Goal: Information Seeking & Learning: Learn about a topic

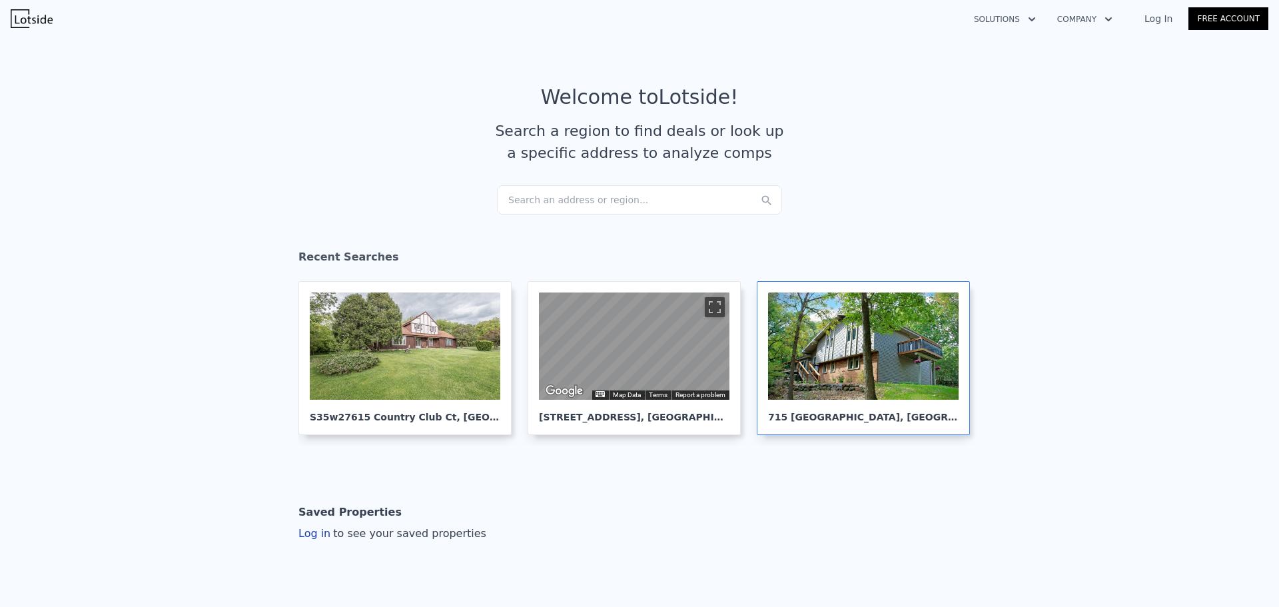
click at [886, 382] on div at bounding box center [863, 345] width 190 height 107
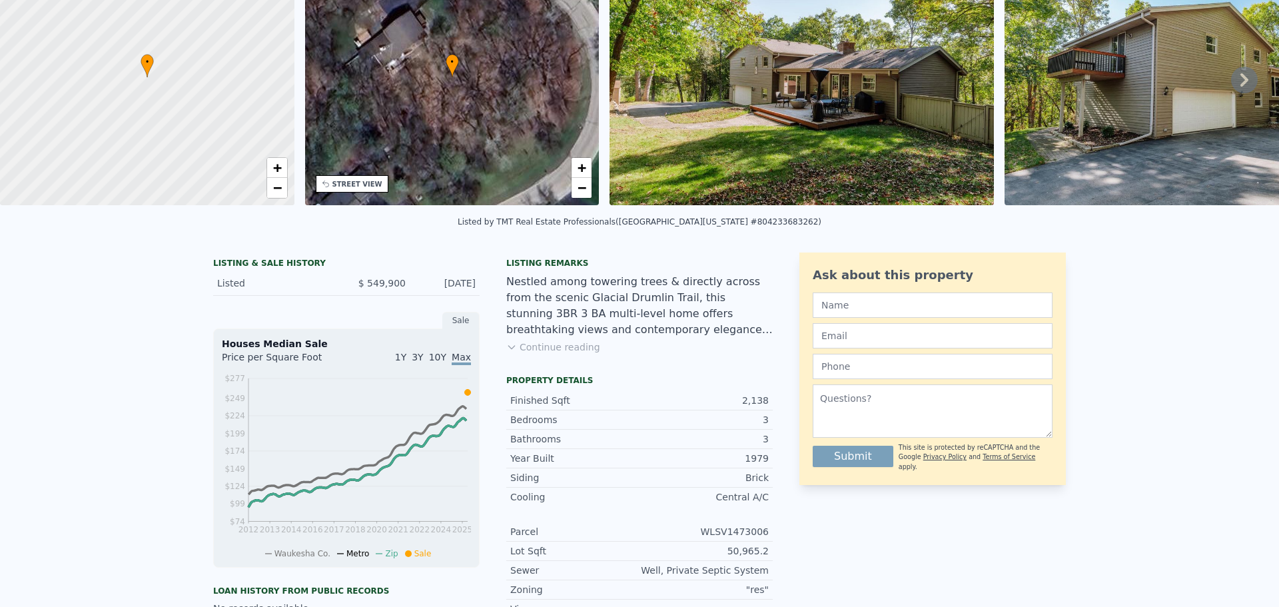
scroll to position [5, 0]
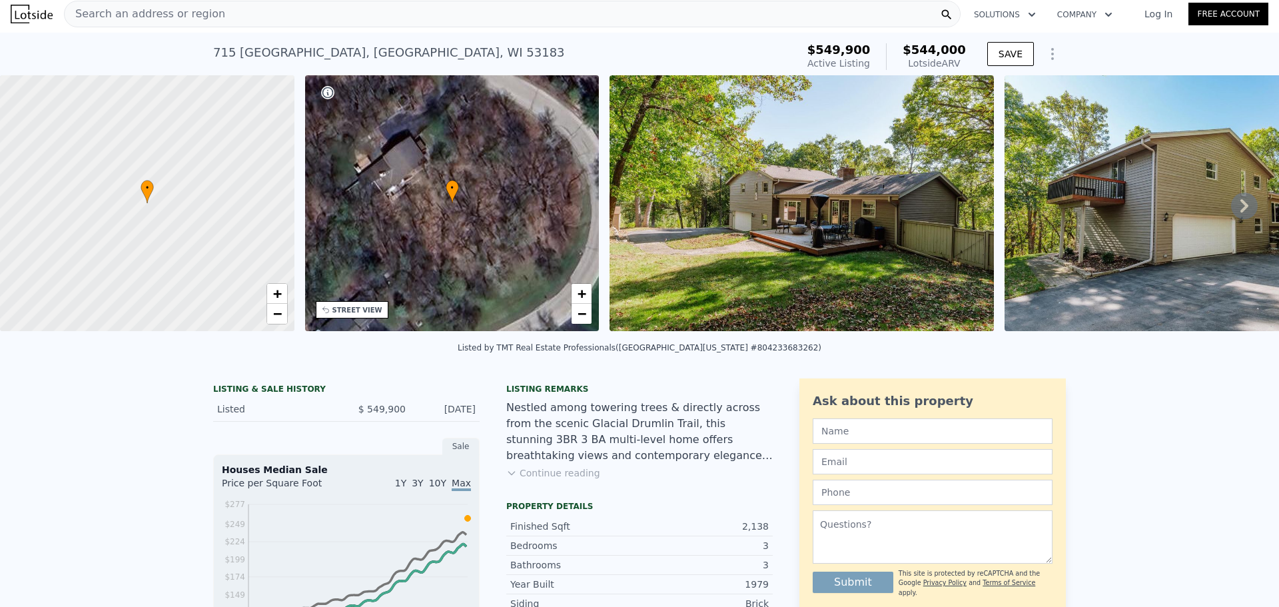
click at [1231, 205] on icon at bounding box center [1244, 205] width 27 height 27
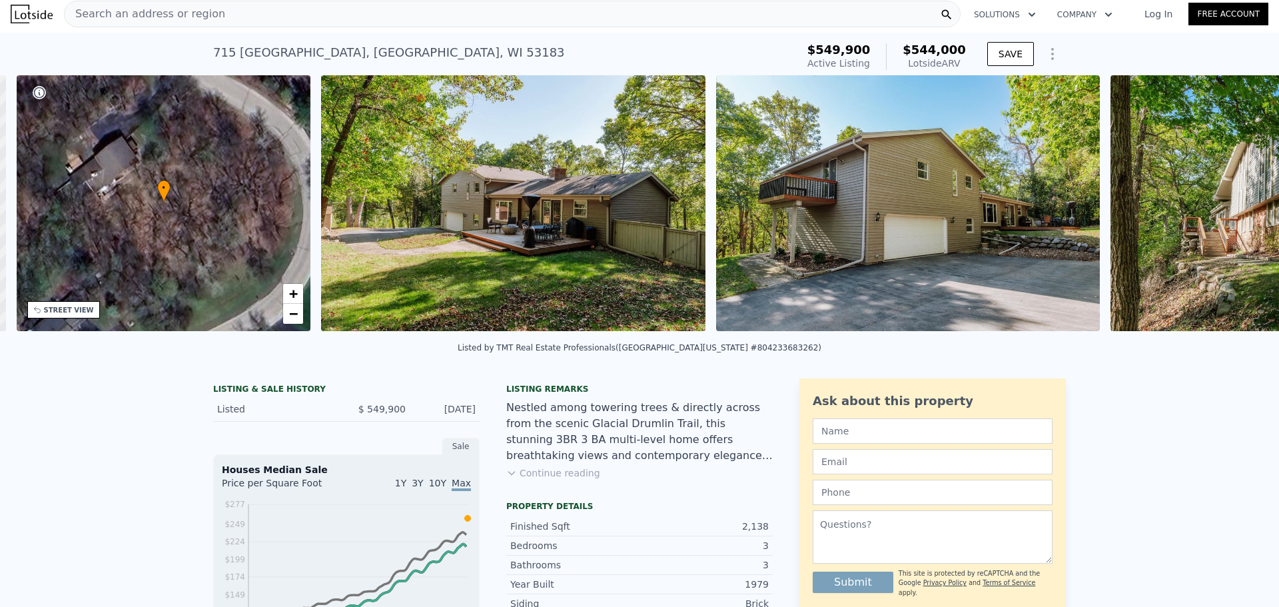
scroll to position [0, 310]
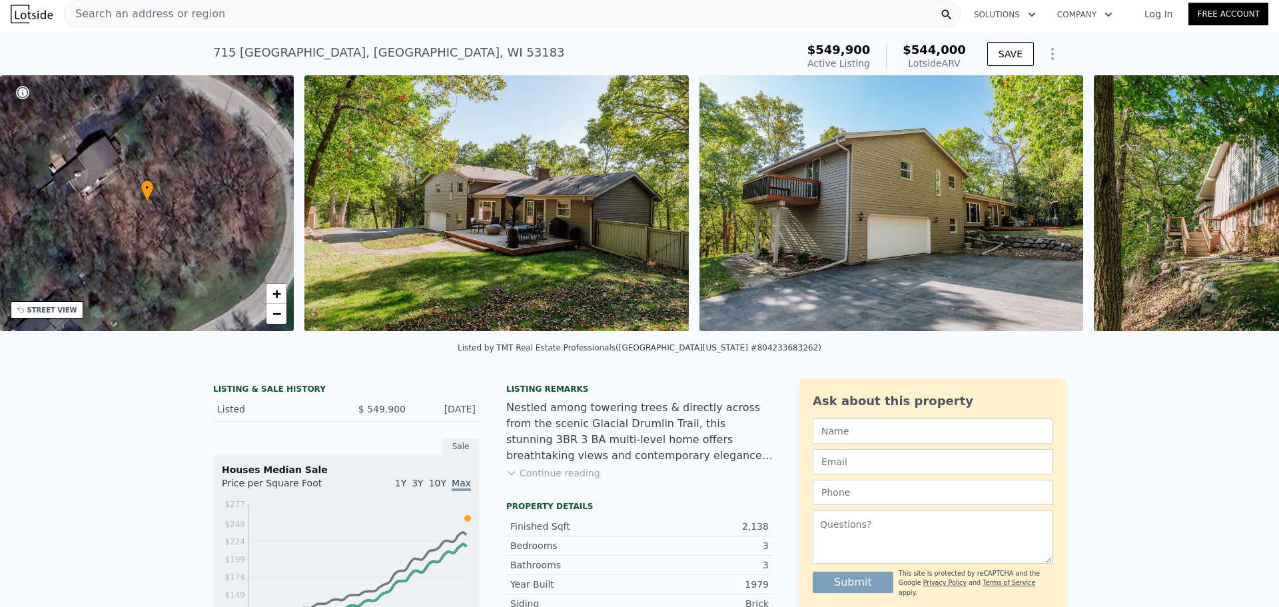
click at [1225, 205] on div "• + − • + − STREET VIEW Loading... SATELLITE VIEW" at bounding box center [639, 205] width 1279 height 260
click at [1231, 209] on icon at bounding box center [1244, 205] width 27 height 27
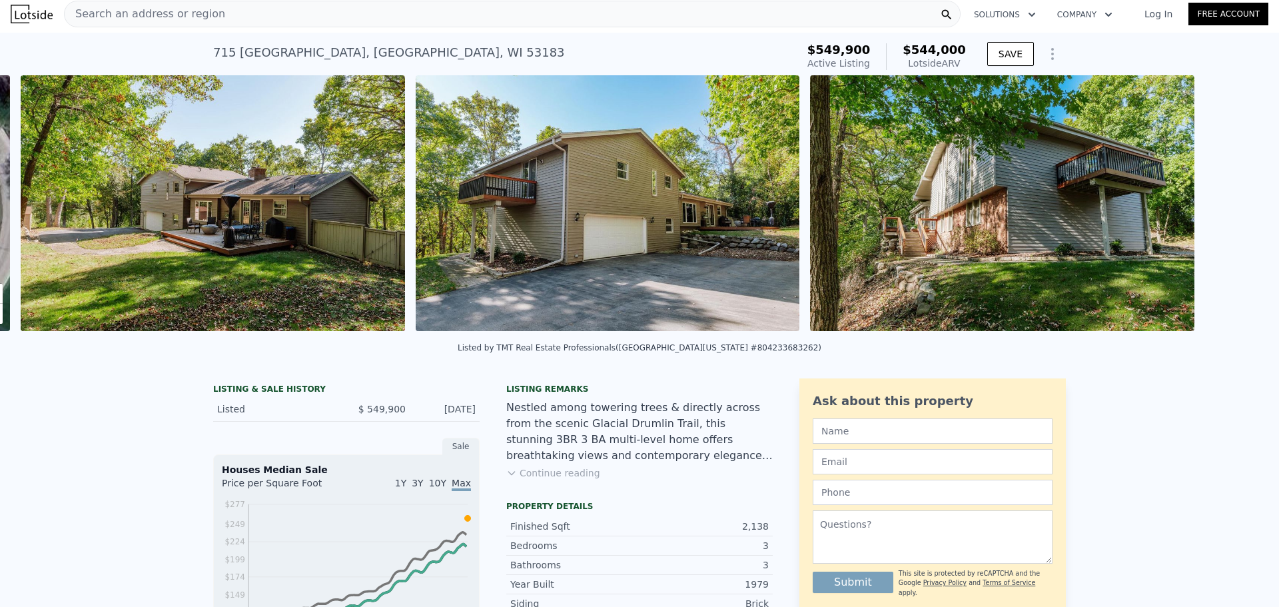
scroll to position [0, 609]
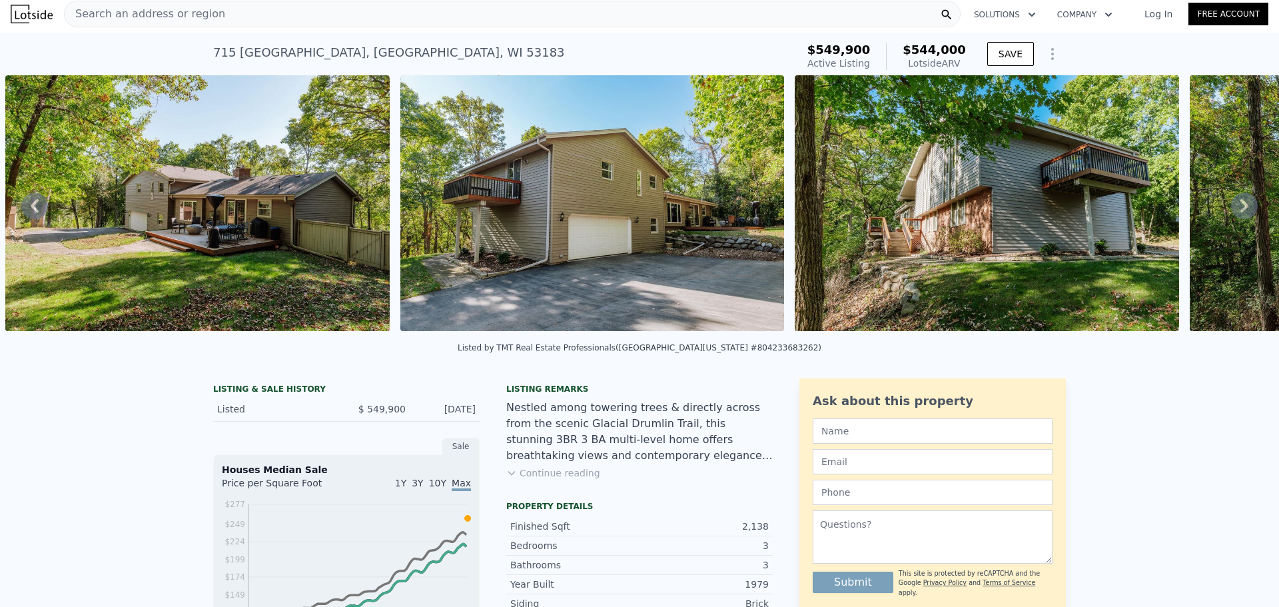
click at [1231, 209] on icon at bounding box center [1244, 205] width 27 height 27
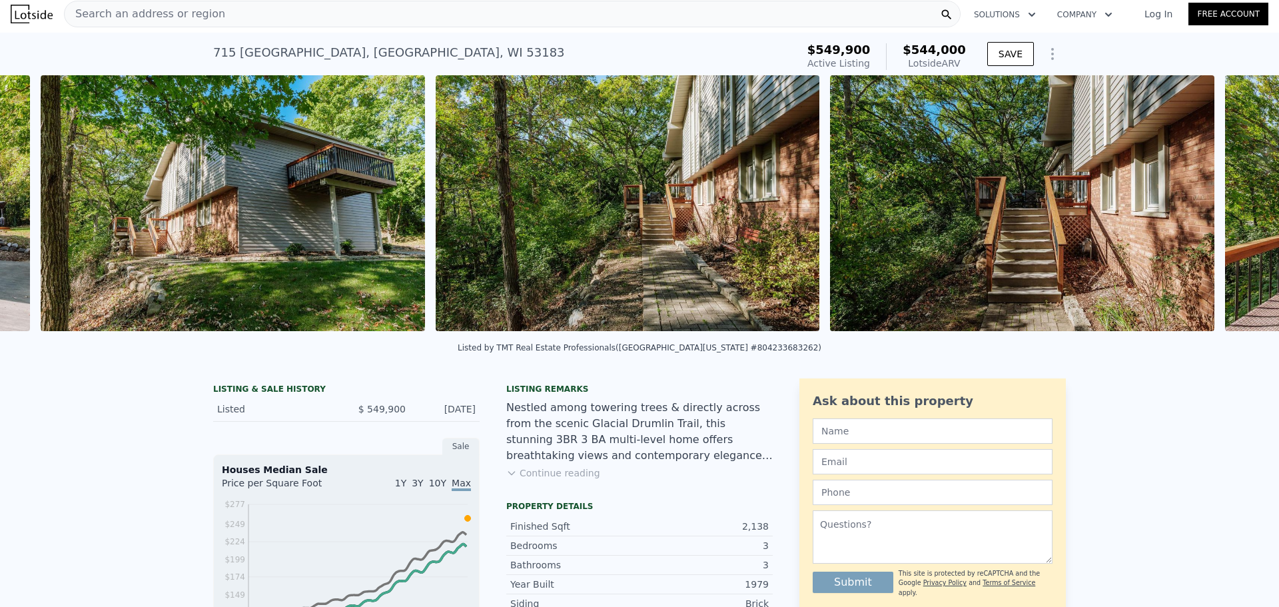
scroll to position [0, 1399]
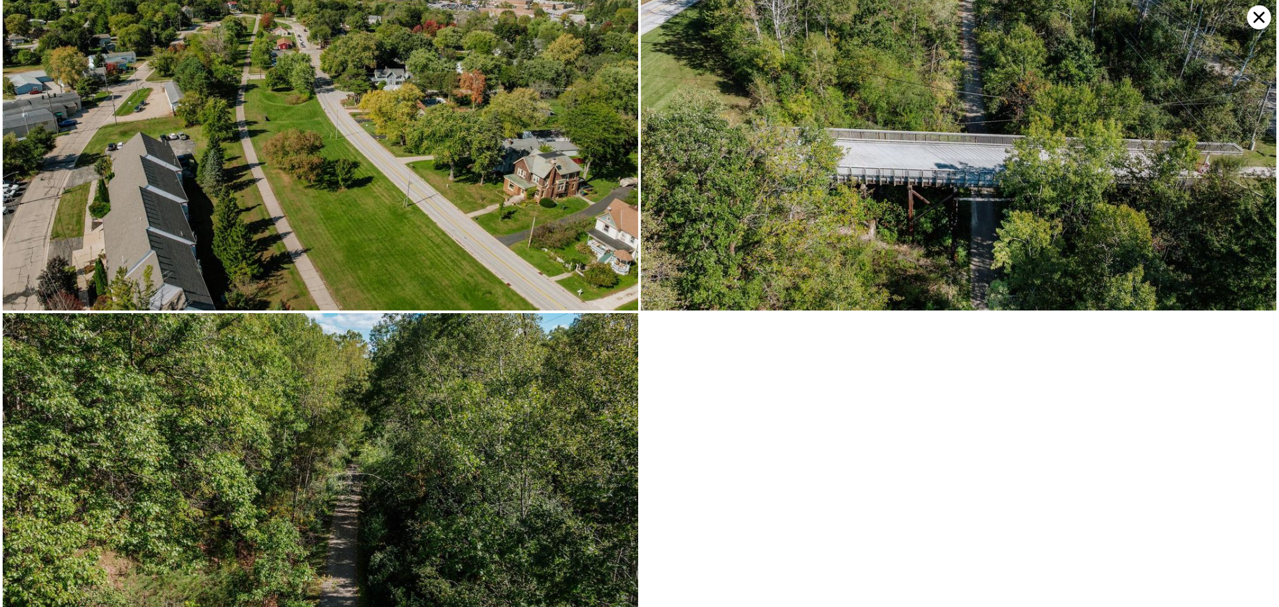
scroll to position [12066, 0]
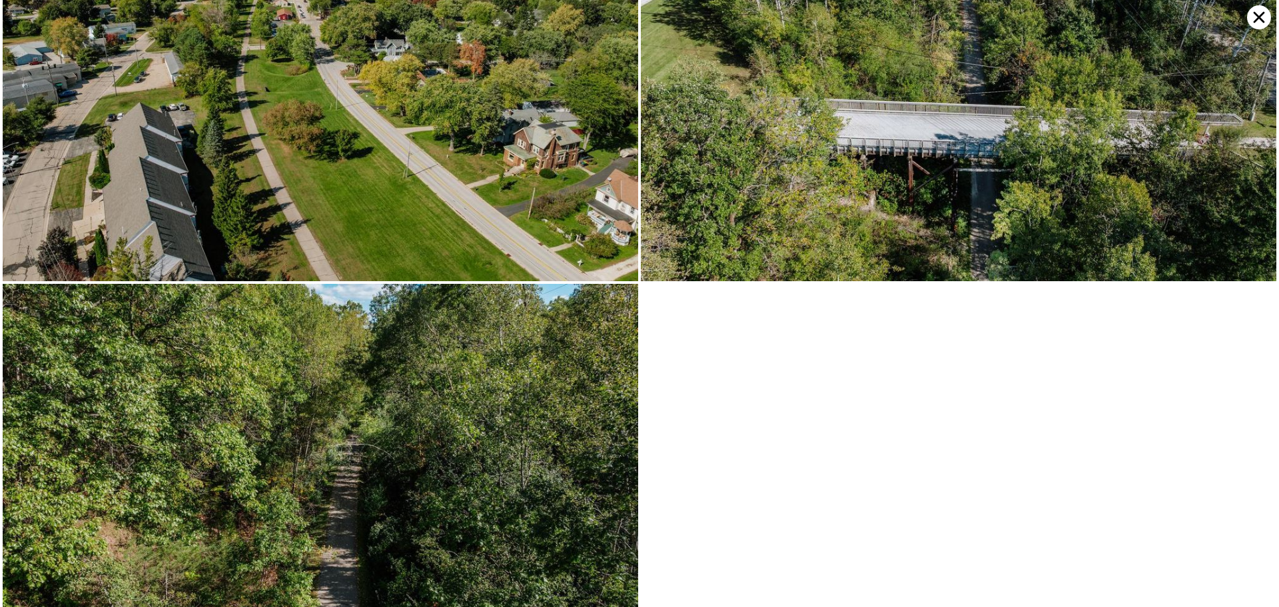
click at [1253, 15] on icon at bounding box center [1259, 17] width 24 height 24
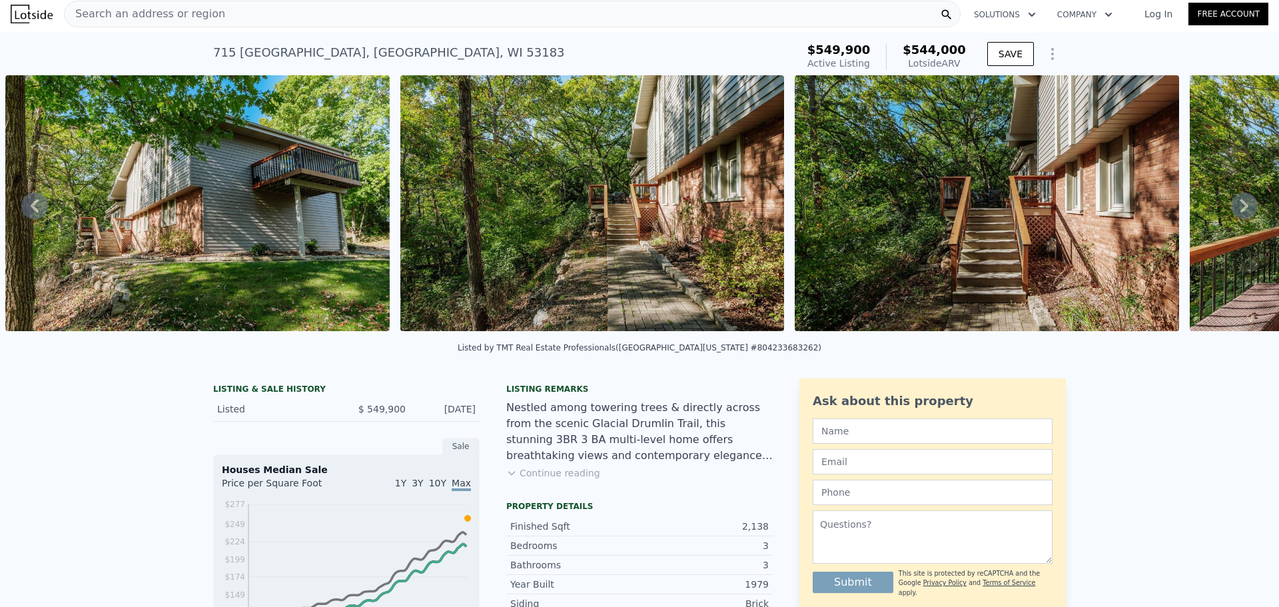
click at [234, 396] on div "LISTING & SALE HISTORY" at bounding box center [346, 390] width 266 height 13
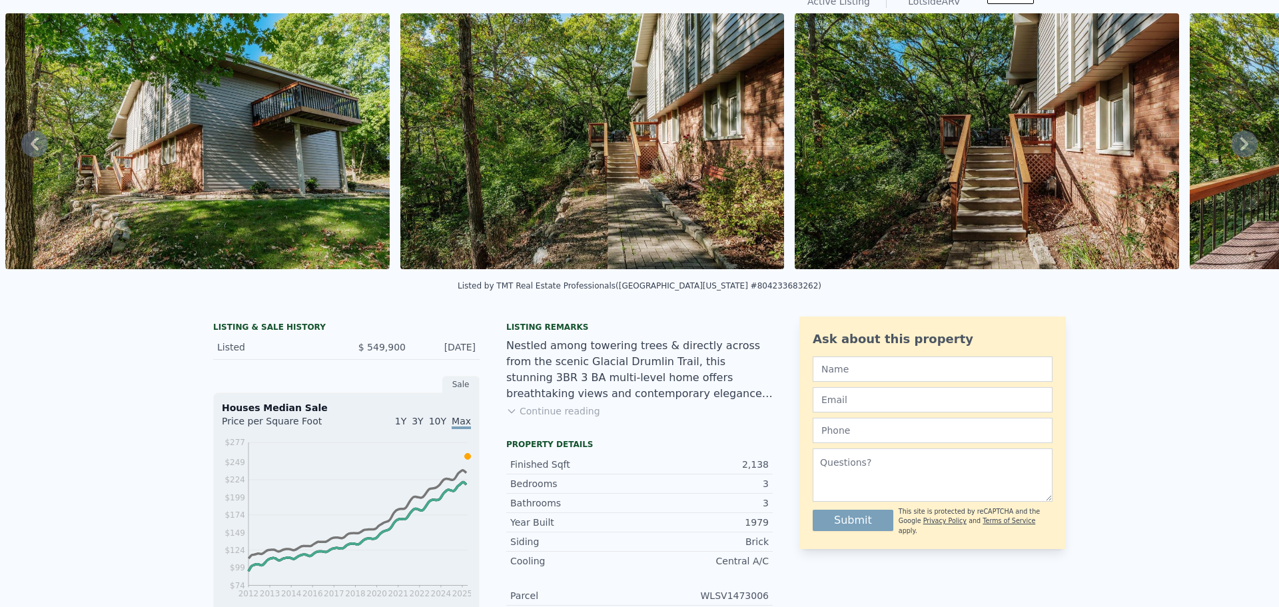
scroll to position [5, 0]
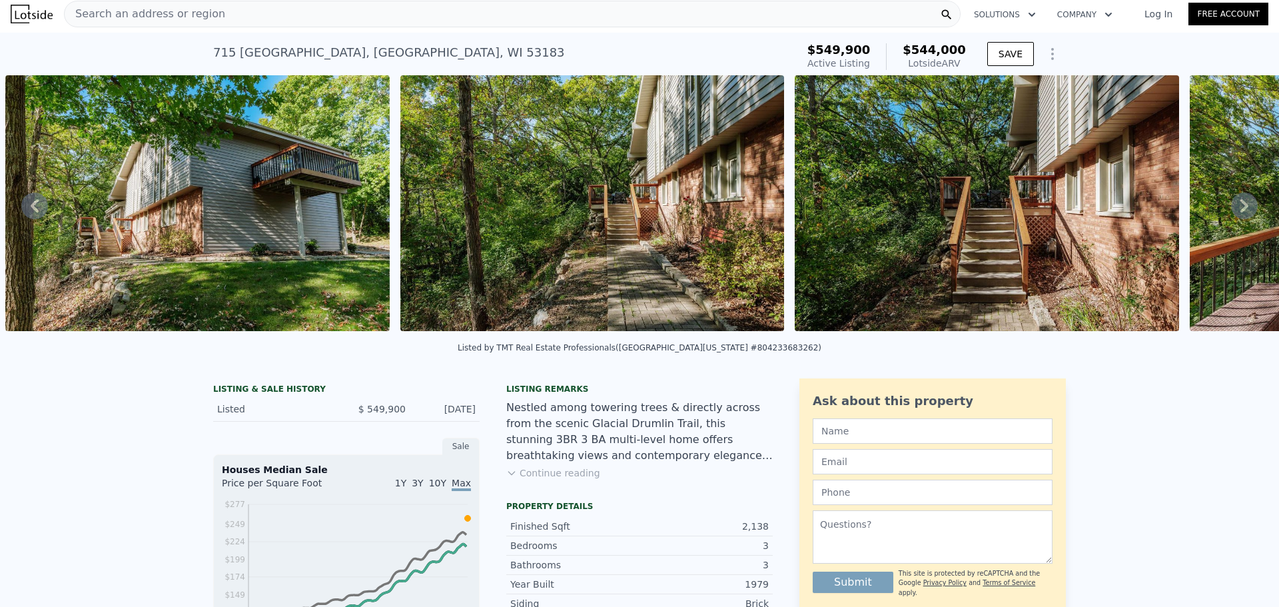
click at [93, 13] on span "Search an address or region" at bounding box center [145, 14] width 161 height 16
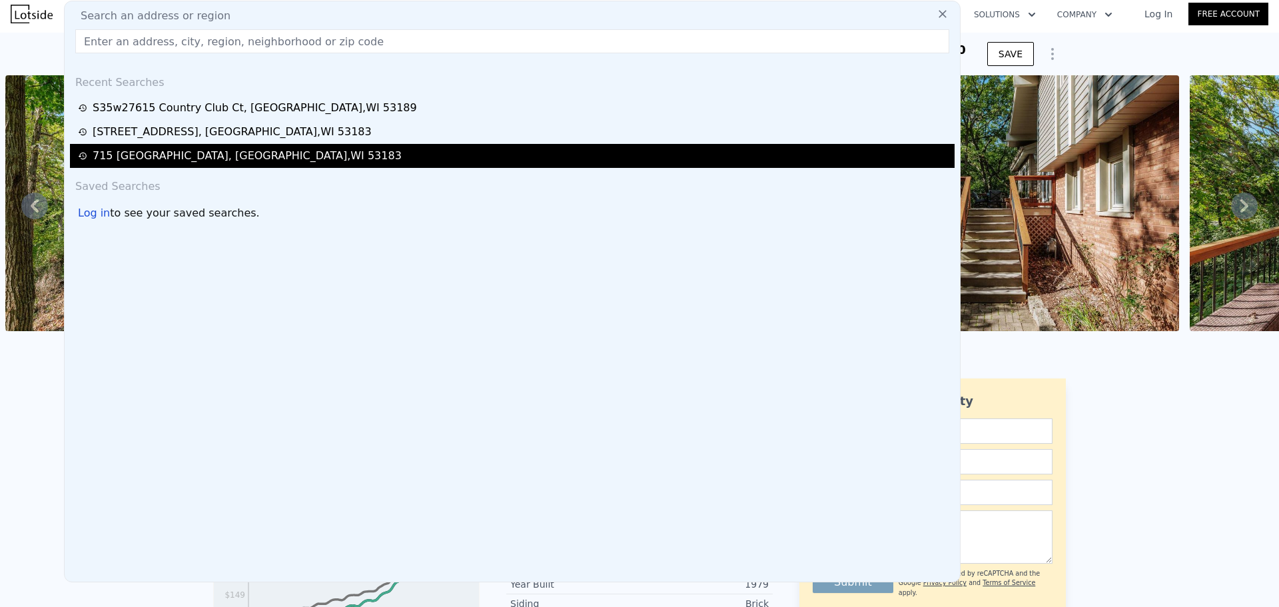
click at [184, 155] on div "[STREET_ADDRESS]" at bounding box center [247, 156] width 309 height 16
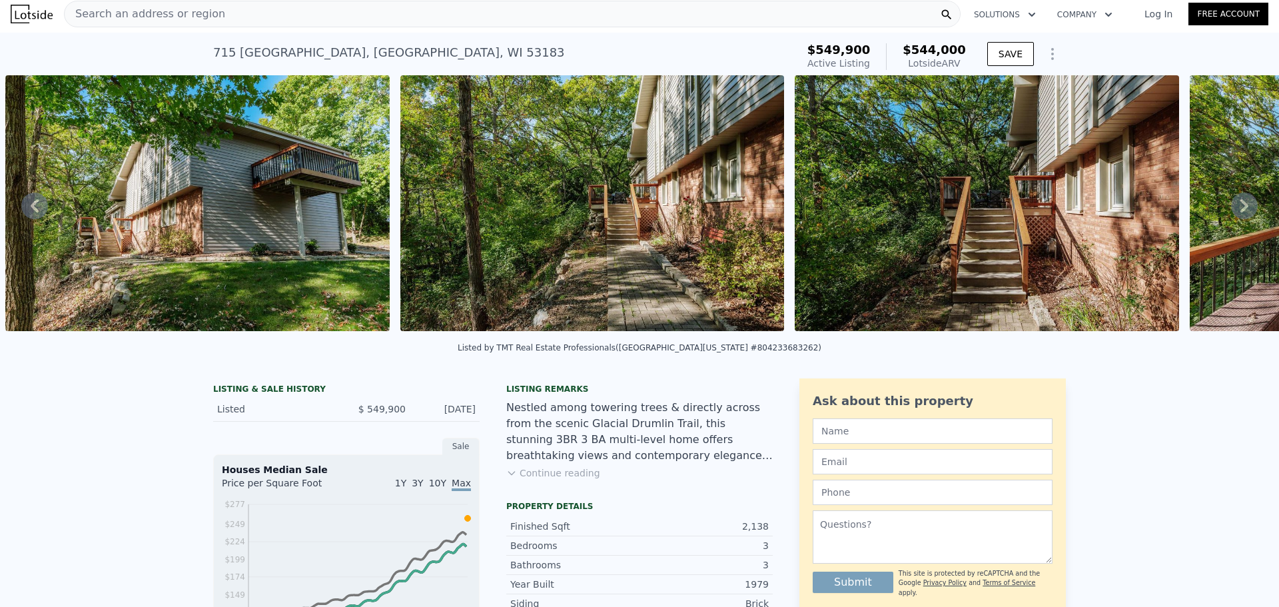
click at [176, 11] on span "Search an address or region" at bounding box center [145, 14] width 161 height 16
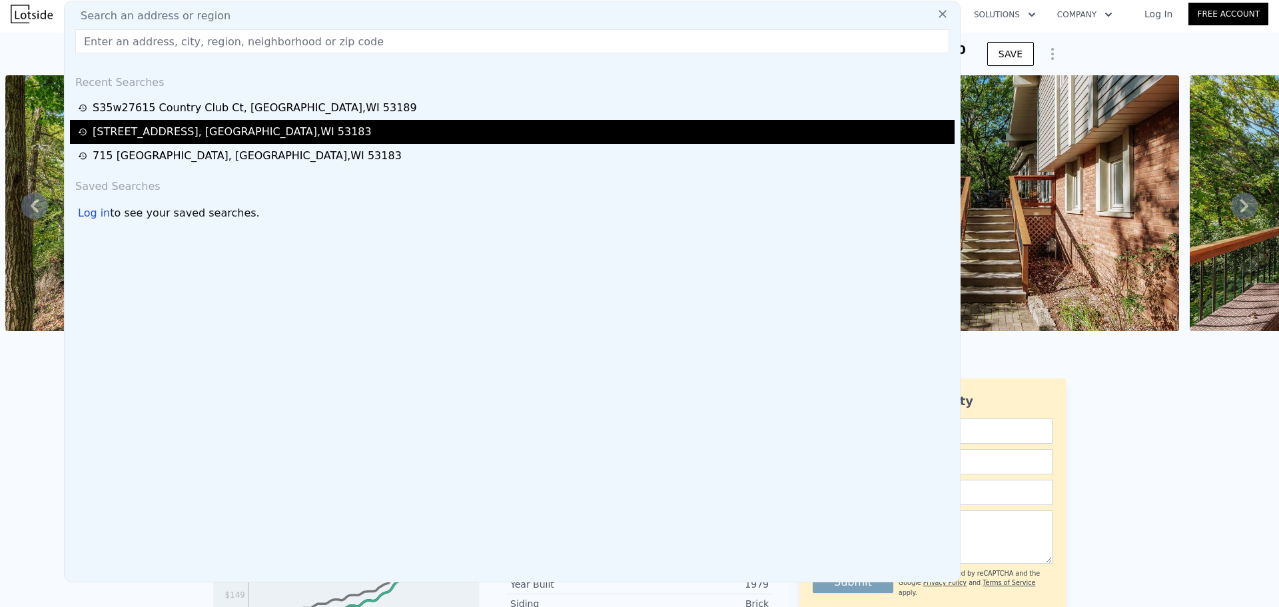
click at [186, 122] on div "[STREET_ADDRESS]" at bounding box center [512, 132] width 884 height 24
click at [185, 135] on div "[STREET_ADDRESS]" at bounding box center [232, 132] width 279 height 16
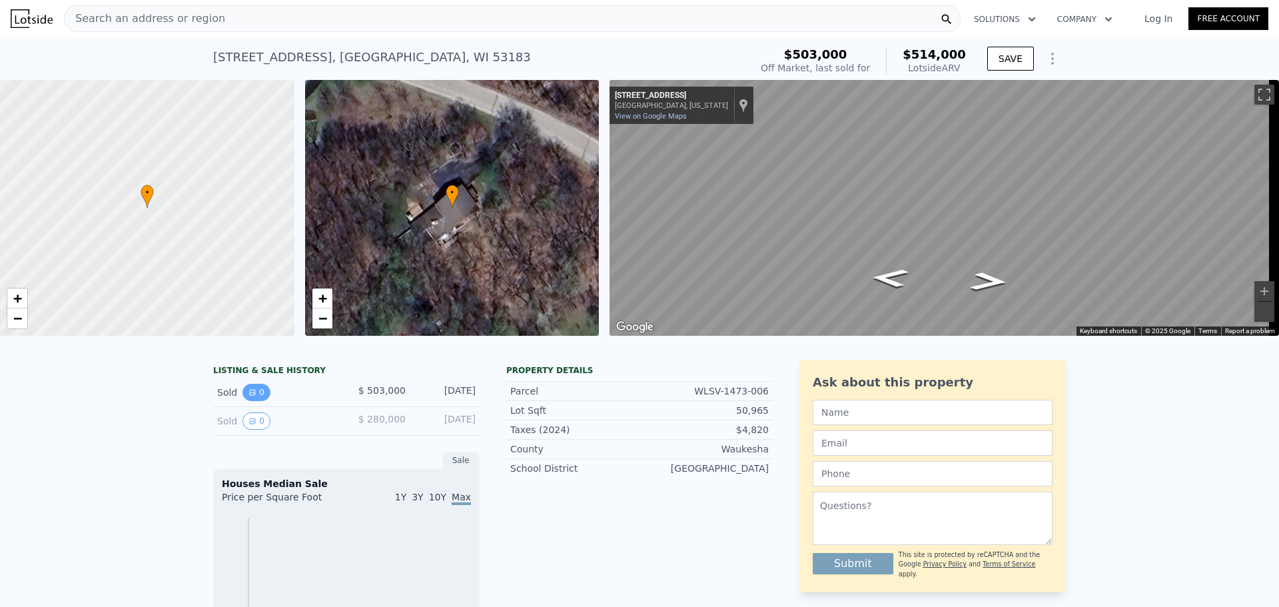
click at [248, 396] on icon "View historical data" at bounding box center [252, 392] width 8 height 8
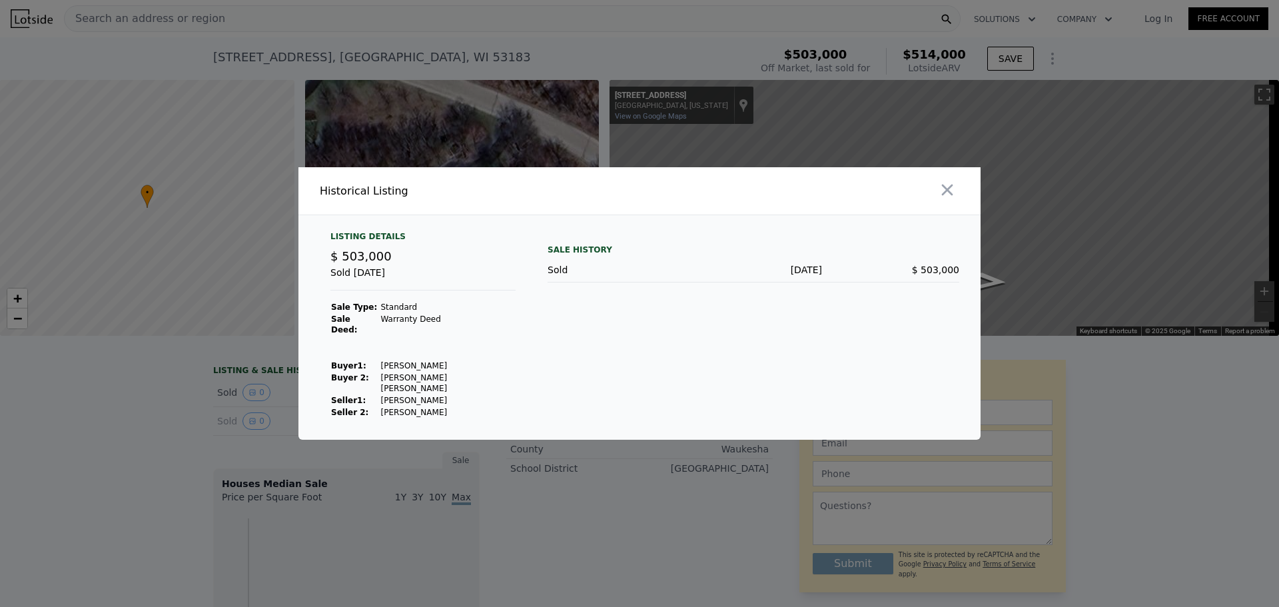
click at [248, 435] on div at bounding box center [639, 303] width 1279 height 607
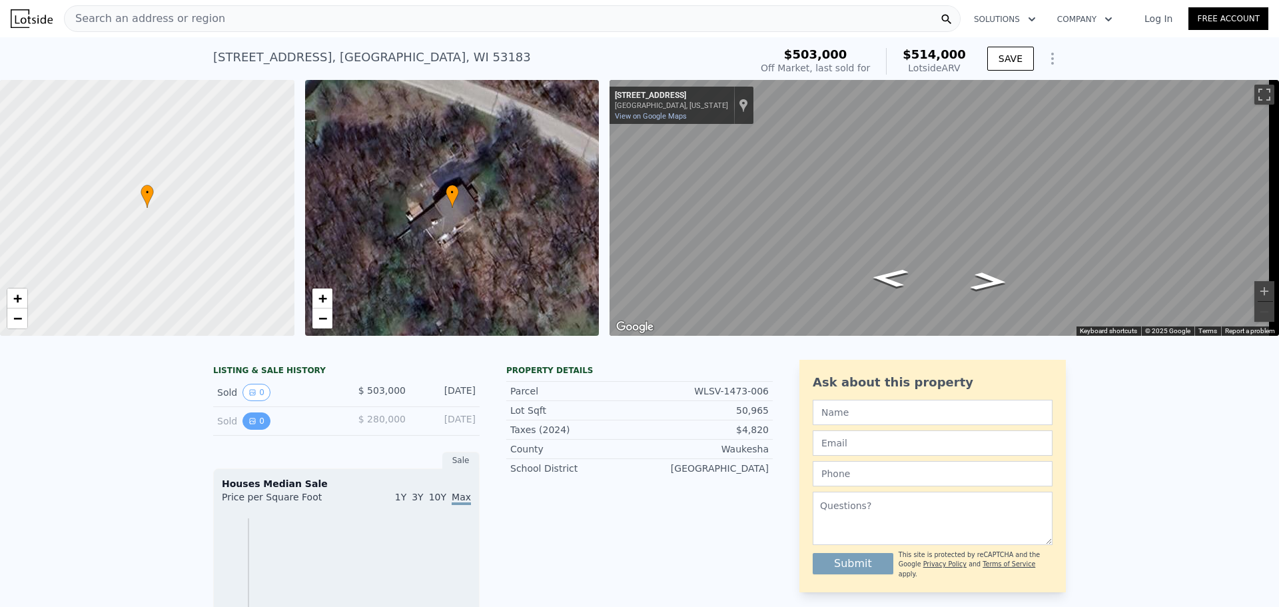
click at [249, 430] on button "0" at bounding box center [256, 420] width 28 height 17
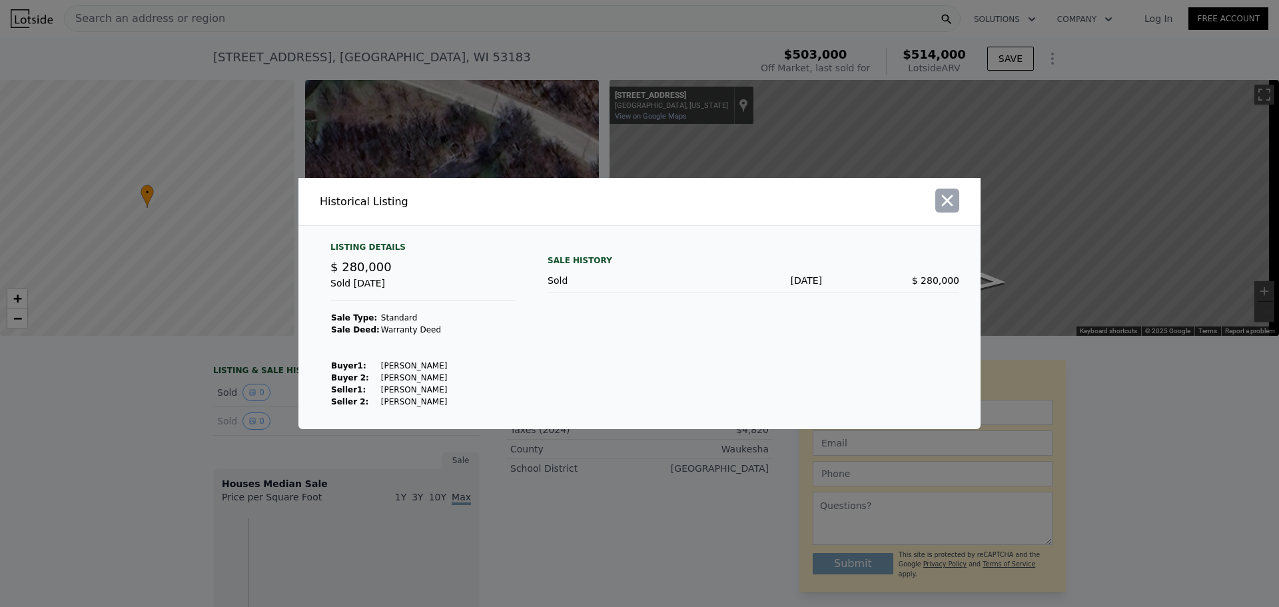
click at [941, 203] on icon "button" at bounding box center [947, 200] width 19 height 19
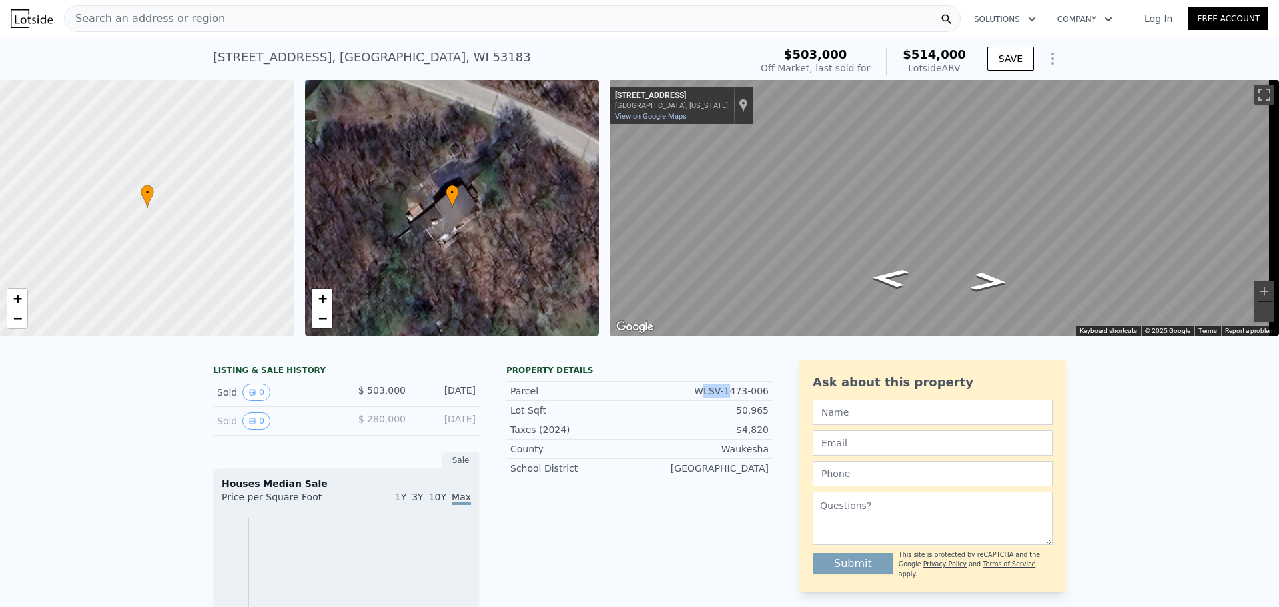
drag, startPoint x: 707, startPoint y: 400, endPoint x: 732, endPoint y: 400, distance: 24.6
click at [732, 398] on div "WLSV-1473-006" at bounding box center [703, 390] width 129 height 13
drag, startPoint x: 703, startPoint y: 401, endPoint x: 763, endPoint y: 400, distance: 60.6
click at [763, 398] on div "WLSV-1473-006" at bounding box center [703, 390] width 129 height 13
copy div "WLSV-1473-006"
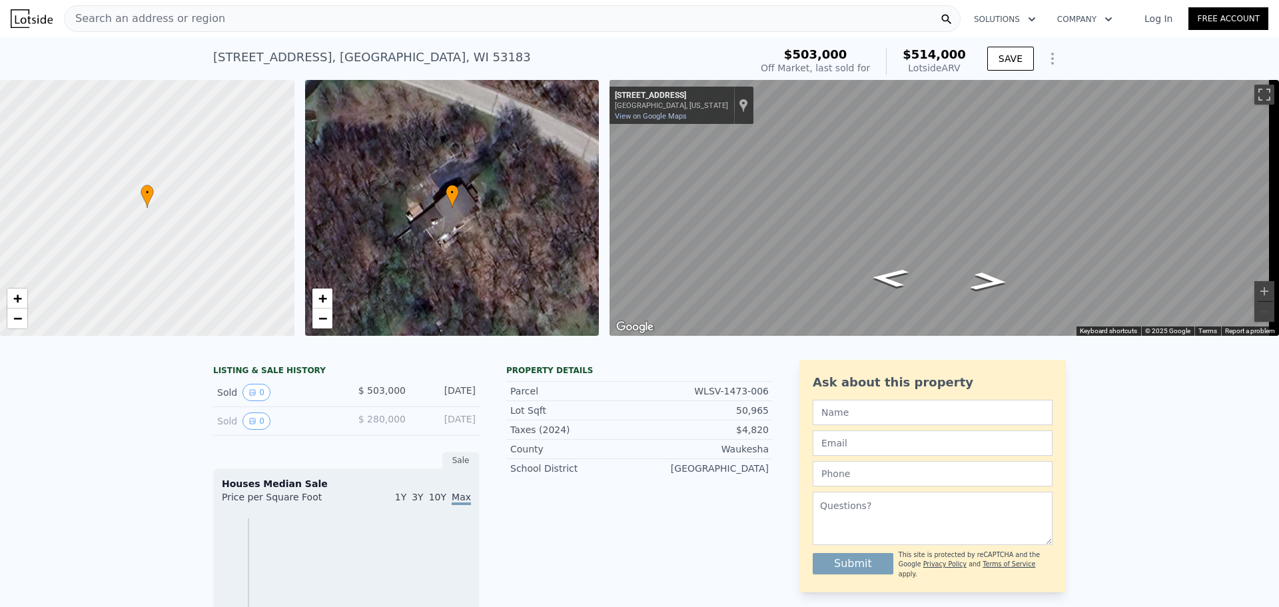
click at [267, 22] on div "Search an address or region" at bounding box center [512, 18] width 896 height 27
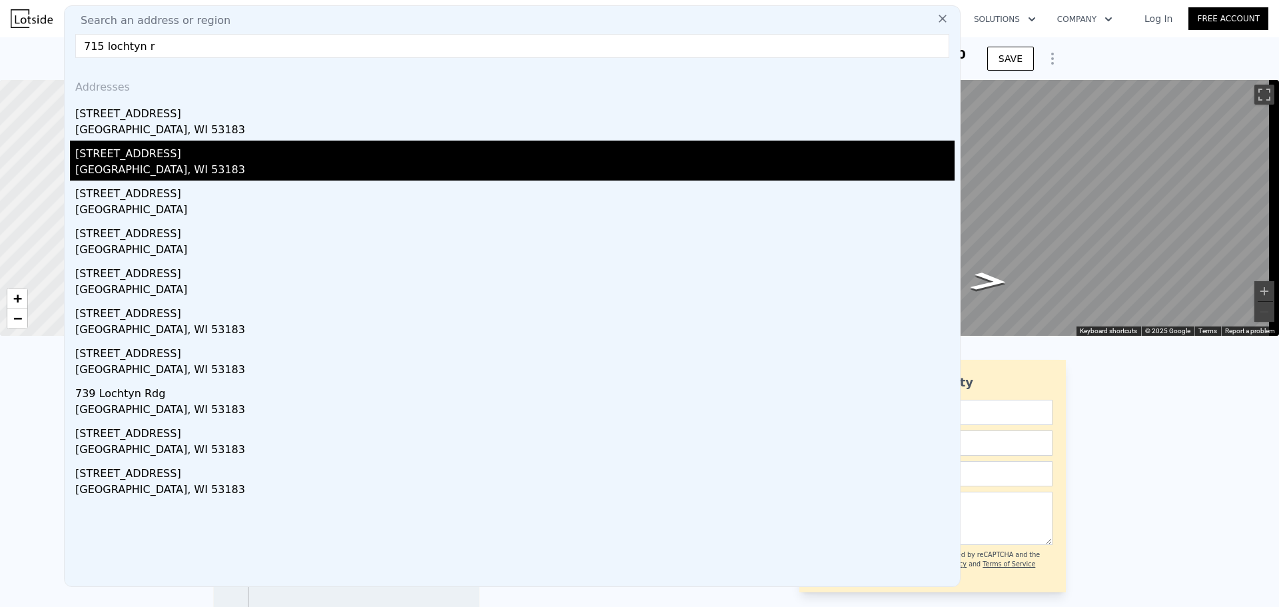
type input "715 lochtyn r"
click at [137, 167] on div "[GEOGRAPHIC_DATA], WI 53183" at bounding box center [514, 171] width 879 height 19
type input "4"
type input "3"
type input "1600"
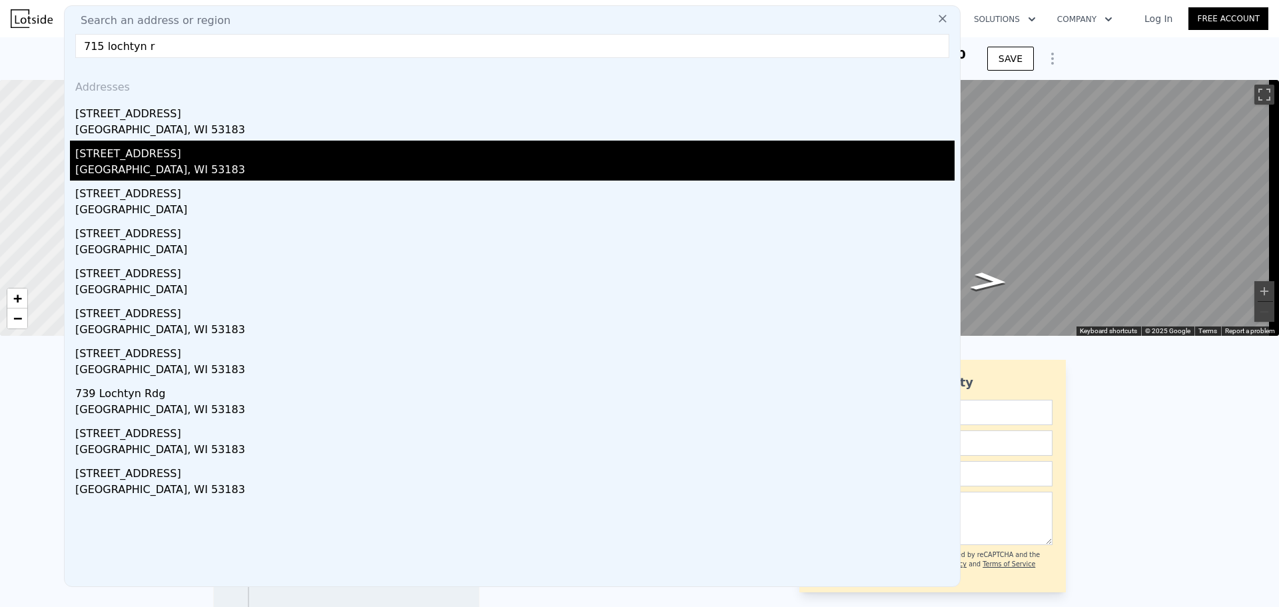
type input "2615"
type input "56628"
checkbox input "true"
type input "$ 544,000"
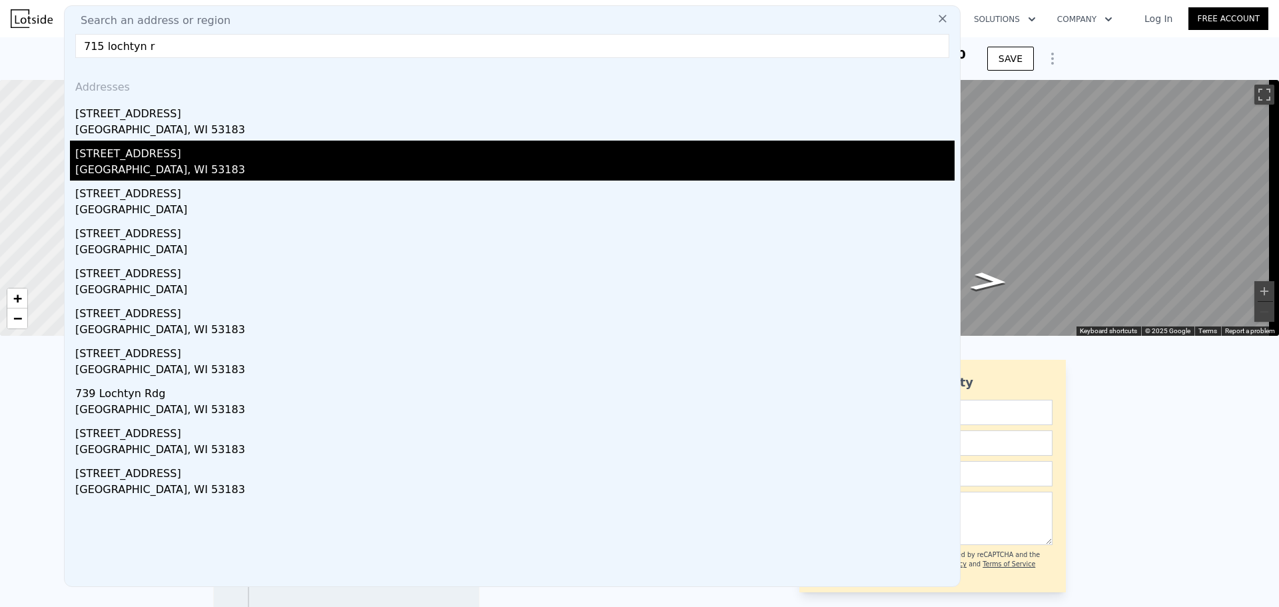
type input "-$ 70,724"
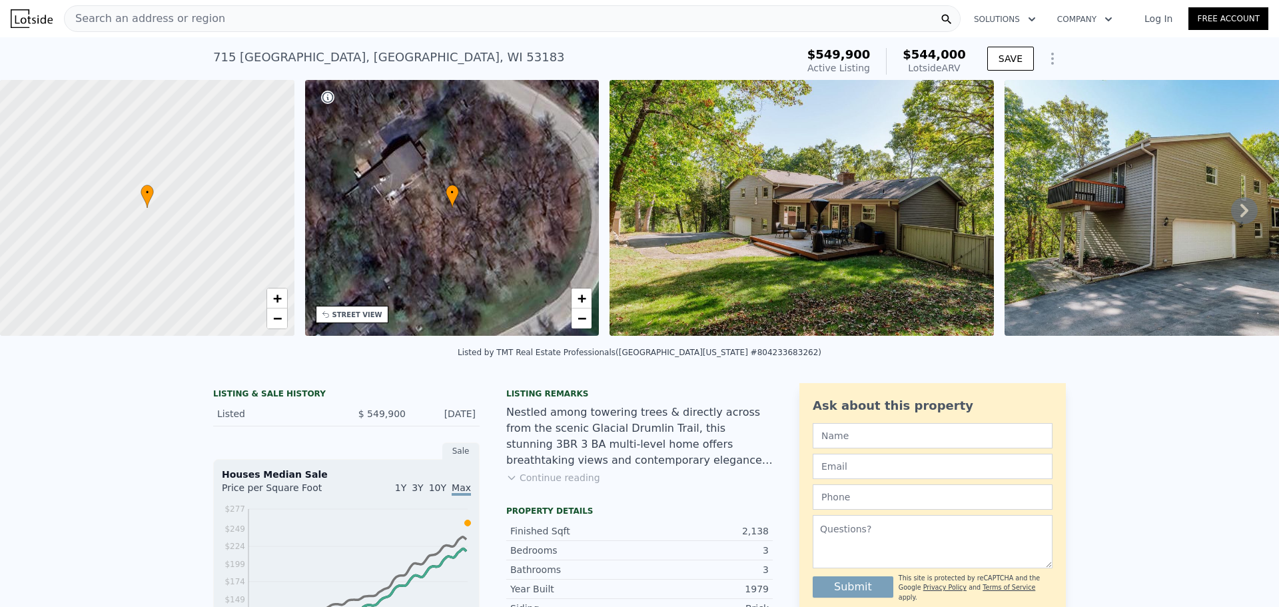
click at [254, 400] on div "LISTING & SALE HISTORY" at bounding box center [346, 394] width 266 height 13
drag, startPoint x: 523, startPoint y: 360, endPoint x: 618, endPoint y: 364, distance: 95.3
click at [618, 357] on div "Listed by TMT Real Estate Professionals ([GEOGRAPHIC_DATA][US_STATE] #804233683…" at bounding box center [640, 352] width 364 height 9
click at [813, 232] on img at bounding box center [801, 208] width 384 height 256
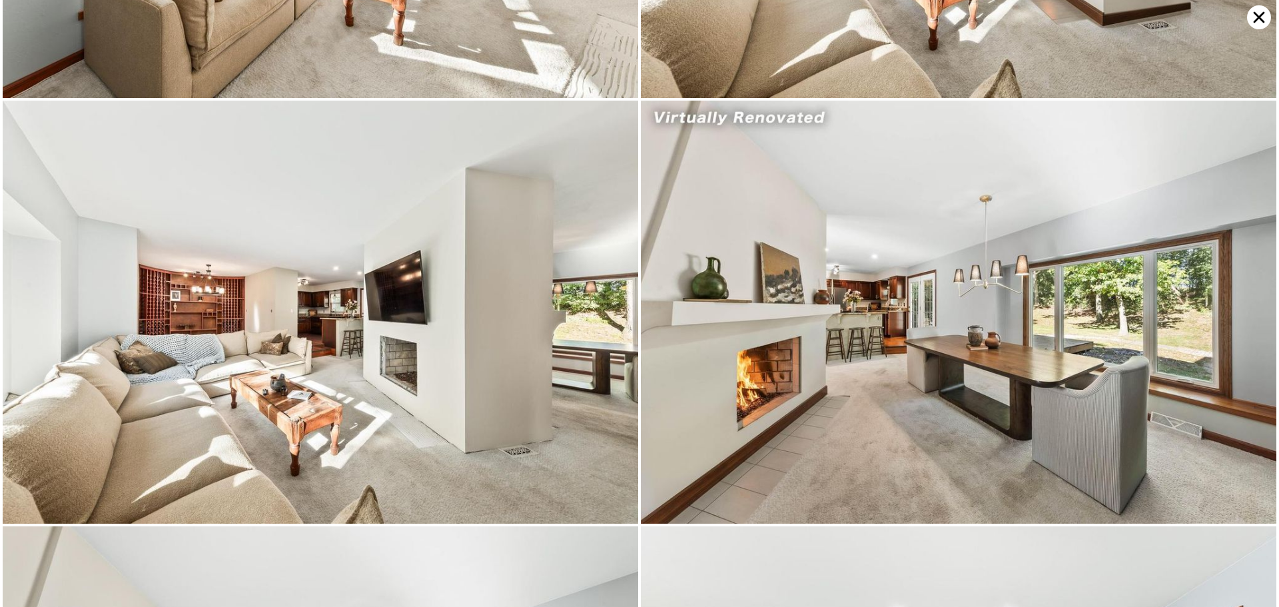
scroll to position [2958, 0]
